Goal: Task Accomplishment & Management: Use online tool/utility

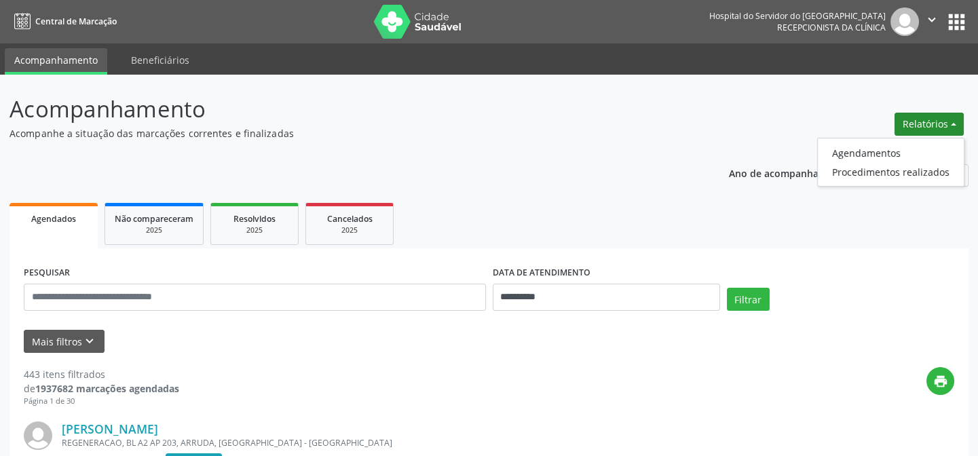
click at [941, 115] on button "Relatórios" at bounding box center [929, 124] width 69 height 23
click at [924, 124] on button "Relatórios" at bounding box center [929, 124] width 69 height 23
click at [872, 149] on link "Agendamentos" at bounding box center [891, 152] width 146 height 19
select select "*"
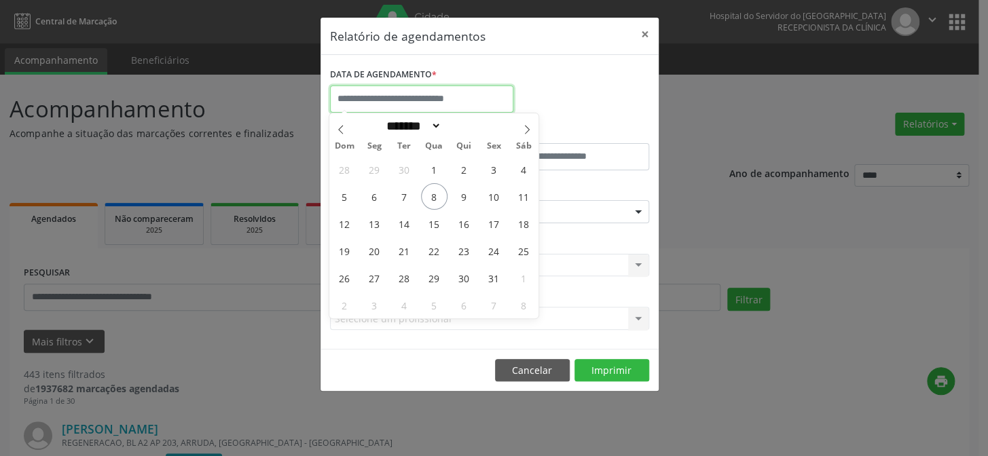
click at [420, 101] on input "text" at bounding box center [421, 99] width 183 height 27
click at [435, 198] on span "8" at bounding box center [434, 196] width 26 height 26
type input "**********"
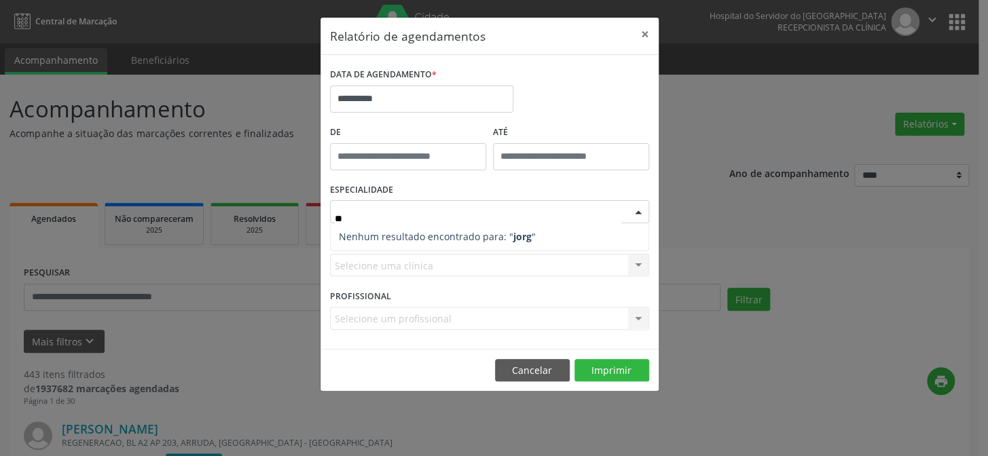
type input "*"
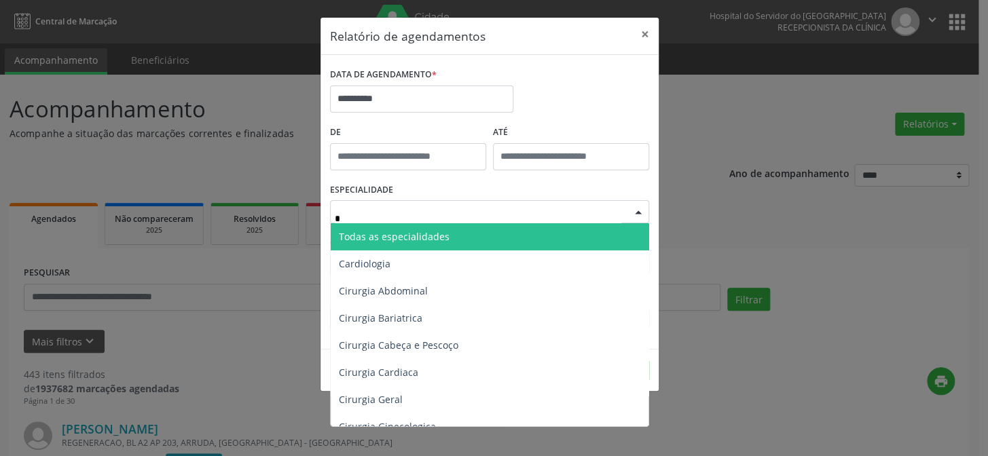
type input "**"
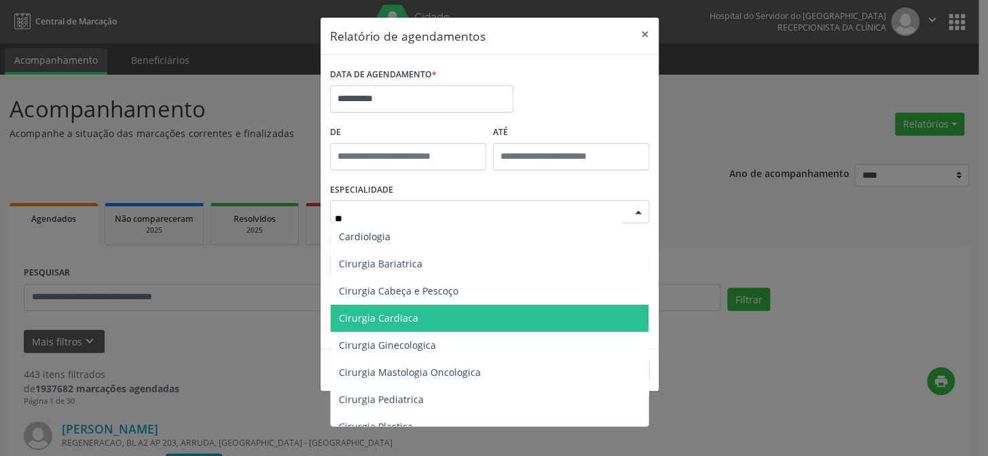
click at [402, 317] on span "Cirurgia Cardiaca" at bounding box center [378, 318] width 79 height 13
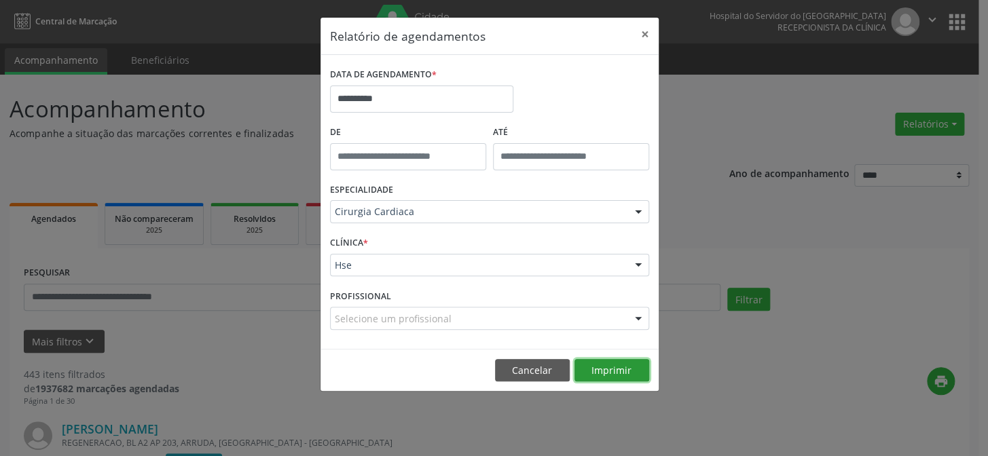
click at [604, 367] on button "Imprimir" at bounding box center [611, 370] width 75 height 23
